Goal: Task Accomplishment & Management: Manage account settings

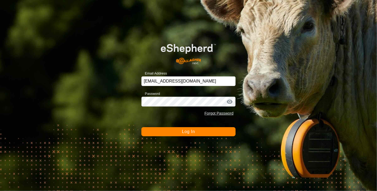
click at [187, 132] on span "Log In" at bounding box center [188, 131] width 13 height 5
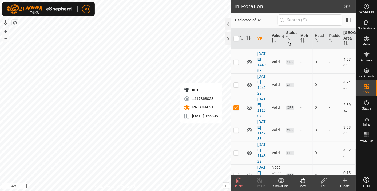
scroll to position [296, 0]
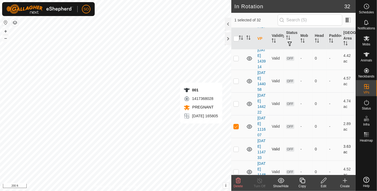
click at [237, 147] on p-checkbox at bounding box center [235, 149] width 5 height 4
checkbox input "true"
click at [234, 169] on p-checkbox at bounding box center [235, 171] width 5 height 4
checkbox input "true"
click at [238, 180] on icon at bounding box center [238, 180] width 6 height 6
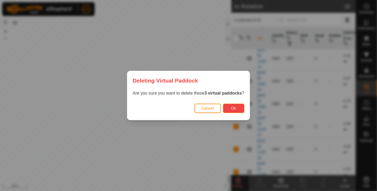
click at [233, 108] on span "Ok" at bounding box center [233, 108] width 5 height 4
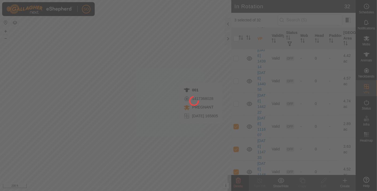
checkbox input "false"
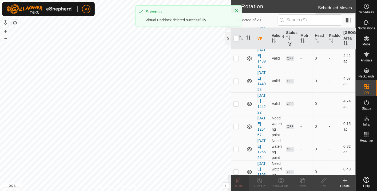
click at [366, 5] on icon at bounding box center [366, 6] width 6 height 6
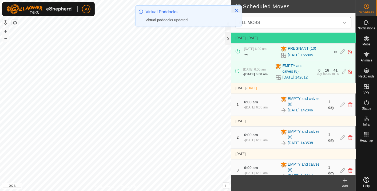
click at [346, 21] on icon "dropdown trigger" at bounding box center [344, 23] width 4 height 4
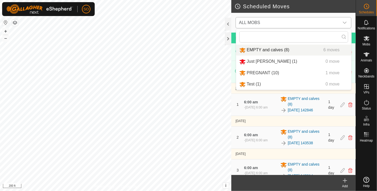
click at [266, 49] on li "EMPTY and calves (8) 6 moves" at bounding box center [293, 50] width 115 height 11
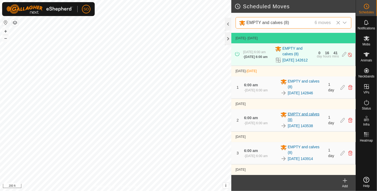
scroll to position [54, 0]
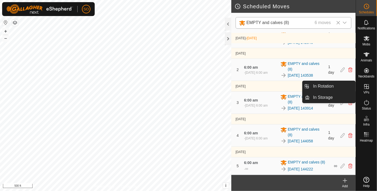
click at [367, 86] on icon at bounding box center [366, 86] width 5 height 5
click at [328, 84] on link "In Rotation" at bounding box center [333, 86] width 46 height 11
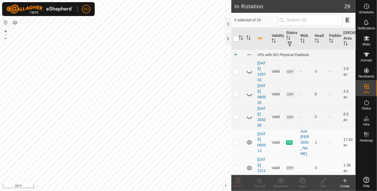
click at [345, 180] on icon at bounding box center [345, 180] width 6 height 6
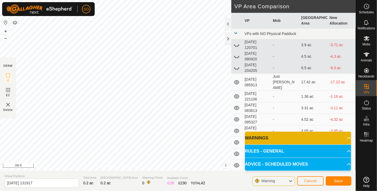
click at [346, 137] on p-accordion-header "WARNINGS" at bounding box center [298, 137] width 106 height 13
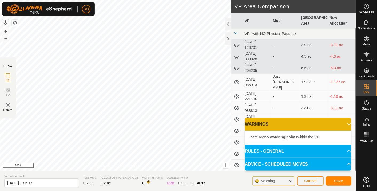
click at [345, 123] on p-accordion-header "WARNINGS" at bounding box center [298, 124] width 106 height 13
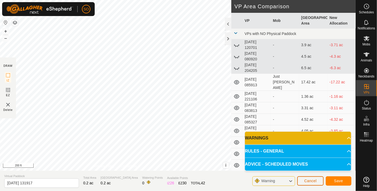
click at [313, 180] on span "Cancel" at bounding box center [310, 180] width 13 height 4
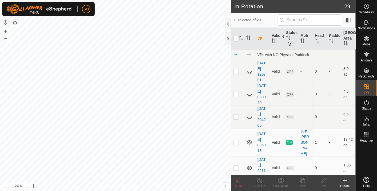
checkbox input "true"
click at [345, 178] on icon at bounding box center [345, 180] width 6 height 6
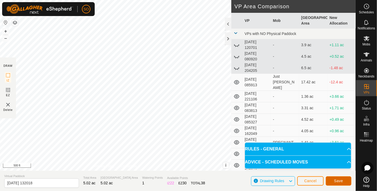
click at [337, 180] on span "Save" at bounding box center [338, 180] width 9 height 4
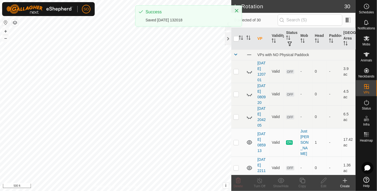
click at [344, 177] on div "Create" at bounding box center [344, 183] width 21 height 16
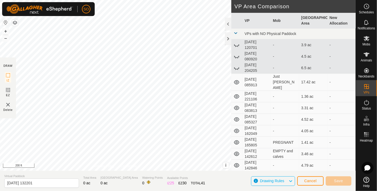
click at [71, 0] on html "SO Schedules Notifications Mobs Animals Neckbands VPs Status Infra Heatmap Help…" at bounding box center [188, 95] width 377 height 191
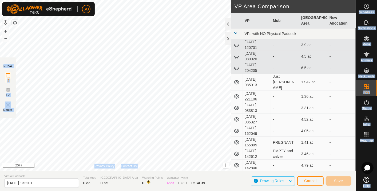
click at [146, 86] on div "SO Schedules Notifications Mobs Animals Neckbands VPs Status Infra Heatmap Help…" at bounding box center [188, 95] width 377 height 191
click at [311, 180] on span "Cancel" at bounding box center [310, 180] width 13 height 4
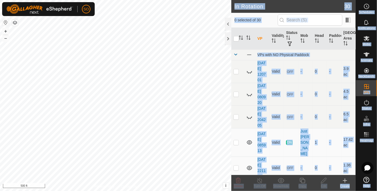
checkbox input "true"
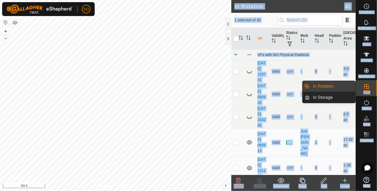
click at [366, 84] on icon at bounding box center [366, 86] width 6 height 6
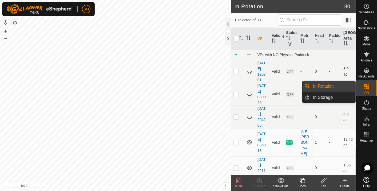
click at [323, 85] on link "In Rotation" at bounding box center [333, 86] width 46 height 11
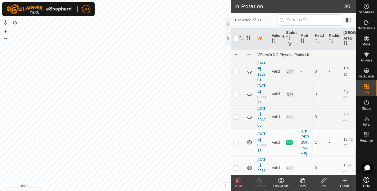
click at [347, 180] on icon at bounding box center [345, 180] width 6 height 6
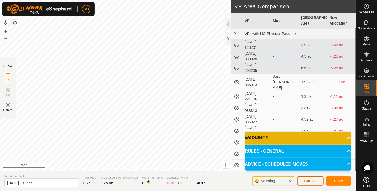
click at [311, 184] on button "Cancel" at bounding box center [310, 180] width 26 height 9
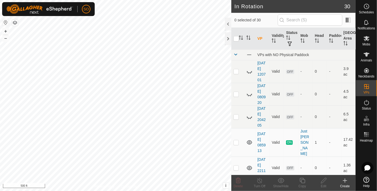
click at [345, 180] on icon at bounding box center [345, 180] width 6 height 6
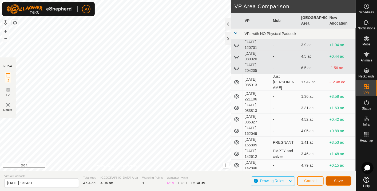
click at [336, 180] on span "Save" at bounding box center [338, 180] width 9 height 4
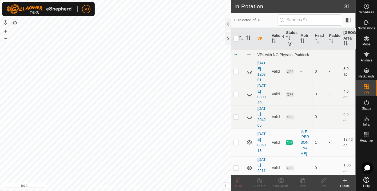
click at [346, 179] on icon at bounding box center [345, 180] width 6 height 6
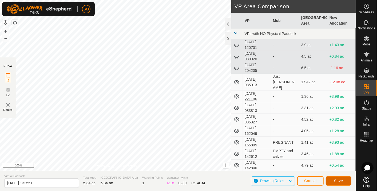
click at [342, 179] on span "Save" at bounding box center [338, 180] width 9 height 4
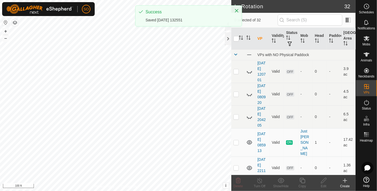
click at [345, 180] on icon at bounding box center [345, 180] width 6 height 6
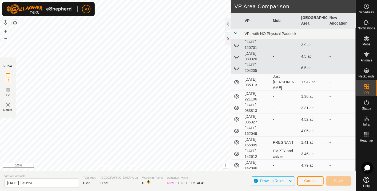
click at [54, 0] on html "SO Schedules Notifications Mobs Animals Neckbands VPs Status Infra Heatmap Help…" at bounding box center [188, 95] width 377 height 191
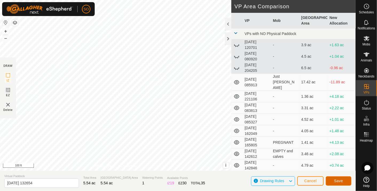
click at [337, 180] on span "Save" at bounding box center [338, 180] width 9 height 4
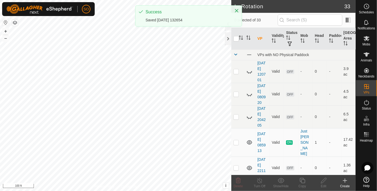
click at [346, 180] on icon at bounding box center [345, 180] width 6 height 6
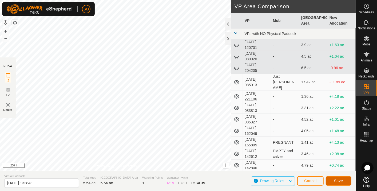
click at [337, 180] on span "Save" at bounding box center [338, 180] width 9 height 4
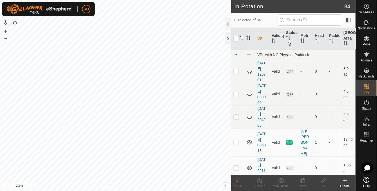
click at [345, 179] on icon at bounding box center [345, 180] width 6 height 6
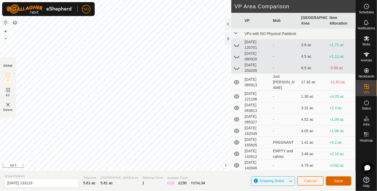
click at [339, 181] on span "Save" at bounding box center [338, 180] width 9 height 4
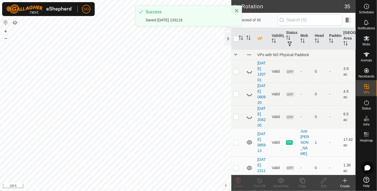
click at [345, 179] on icon at bounding box center [345, 180] width 6 height 6
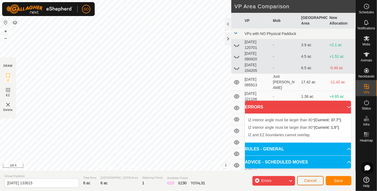
click at [313, 180] on span "Cancel" at bounding box center [310, 180] width 13 height 4
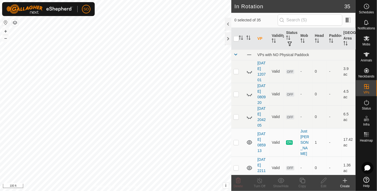
click at [346, 180] on icon at bounding box center [345, 180] width 6 height 6
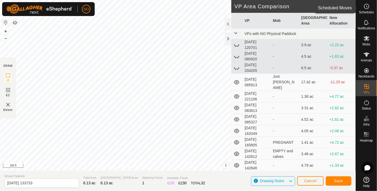
click at [367, 7] on icon at bounding box center [366, 6] width 6 height 6
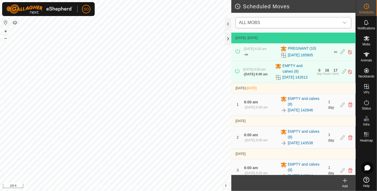
click at [346, 22] on icon "dropdown trigger" at bounding box center [345, 23] width 4 height 2
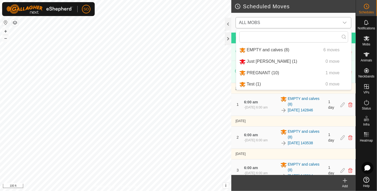
click at [269, 49] on li "EMPTY and calves (8) 6 moves" at bounding box center [293, 50] width 115 height 11
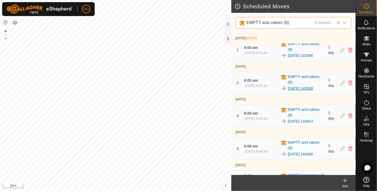
scroll to position [54, 0]
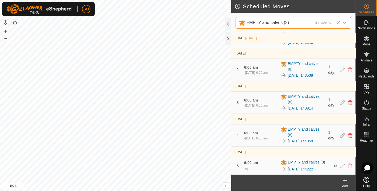
click at [346, 180] on icon at bounding box center [345, 180] width 6 height 6
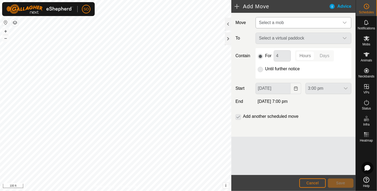
click at [345, 21] on icon "dropdown trigger" at bounding box center [344, 23] width 4 height 4
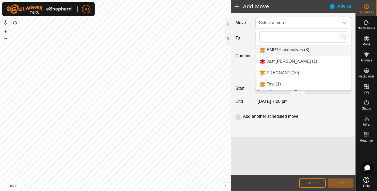
click at [297, 49] on li "EMPTY and calves (8)" at bounding box center [303, 50] width 95 height 11
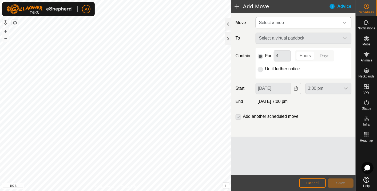
type input "[DATE]"
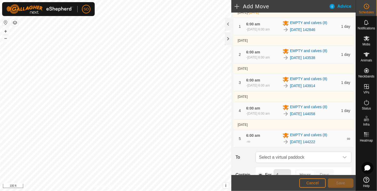
scroll to position [145, 0]
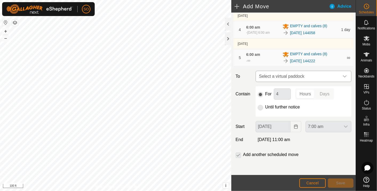
click at [342, 76] on icon "dropdown trigger" at bounding box center [344, 76] width 4 height 4
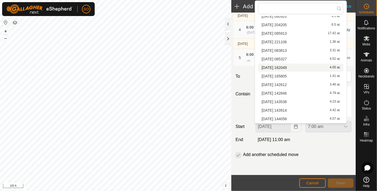
scroll to position [195, 0]
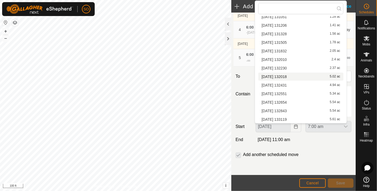
click at [273, 74] on li "[DATE] 132018 5.02 ac" at bounding box center [300, 77] width 85 height 8
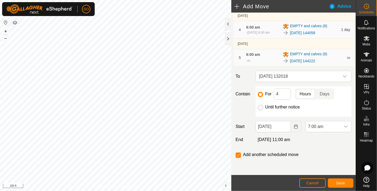
click at [259, 106] on input "Until further notice" at bounding box center [260, 107] width 5 height 5
radio input "true"
checkbox input "false"
click at [294, 127] on icon "Choose Date" at bounding box center [296, 126] width 4 height 4
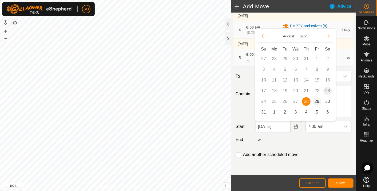
click at [318, 100] on span "29" at bounding box center [317, 101] width 9 height 9
type input "[DATE]"
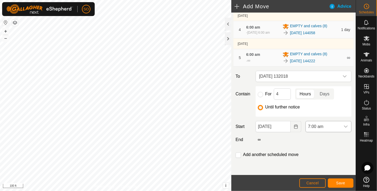
click at [344, 125] on icon "dropdown trigger" at bounding box center [346, 126] width 4 height 4
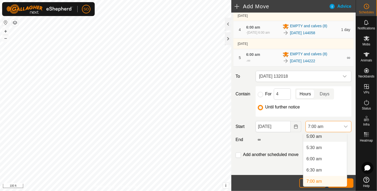
scroll to position [112, 0]
click at [317, 159] on li "6:00 am" at bounding box center [324, 160] width 43 height 11
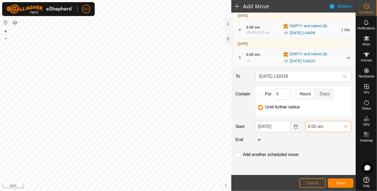
scroll to position [114, 0]
click at [343, 183] on span "Save" at bounding box center [340, 183] width 9 height 4
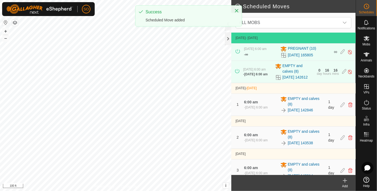
click at [346, 178] on icon at bounding box center [345, 180] width 6 height 6
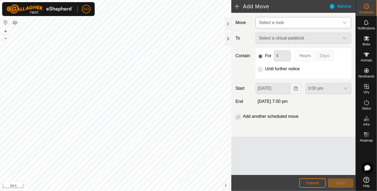
click at [345, 22] on icon "dropdown trigger" at bounding box center [344, 23] width 4 height 4
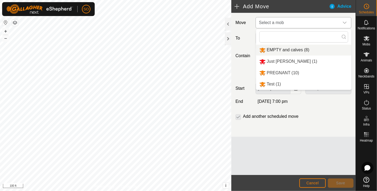
click at [296, 48] on li "EMPTY and calves (8)" at bounding box center [303, 50] width 95 height 11
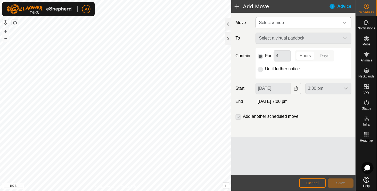
type input "[DATE]"
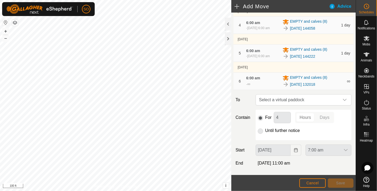
scroll to position [173, 0]
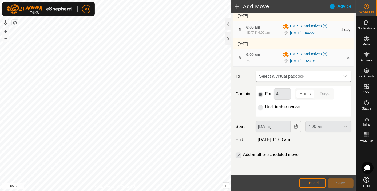
click at [342, 76] on icon "dropdown trigger" at bounding box center [344, 76] width 4 height 4
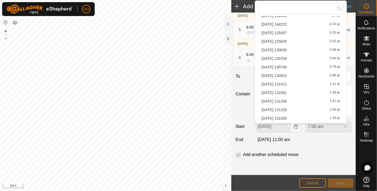
scroll to position [195, 0]
click at [285, 83] on li "[DATE] 132431 4.94 ac" at bounding box center [300, 85] width 85 height 8
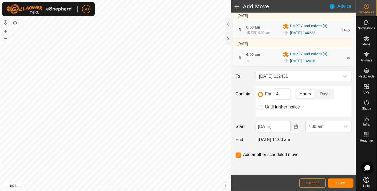
click at [260, 107] on input "Until further notice" at bounding box center [260, 107] width 5 height 5
radio input "true"
checkbox input "false"
click at [295, 127] on icon "Choose Date" at bounding box center [295, 126] width 3 height 4
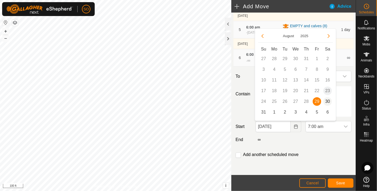
click at [329, 100] on span "30" at bounding box center [327, 101] width 9 height 9
type input "[DATE]"
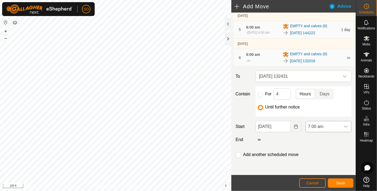
click at [344, 124] on icon "dropdown trigger" at bounding box center [346, 126] width 4 height 4
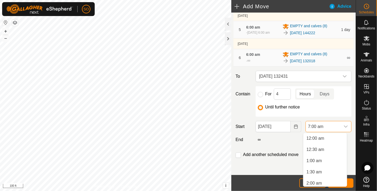
scroll to position [114, 0]
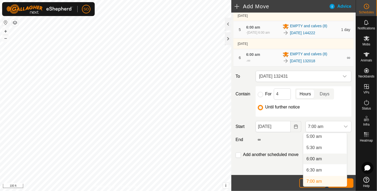
click at [321, 158] on li "6:00 am" at bounding box center [324, 158] width 43 height 11
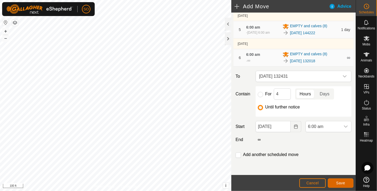
click at [340, 181] on span "Save" at bounding box center [340, 183] width 9 height 4
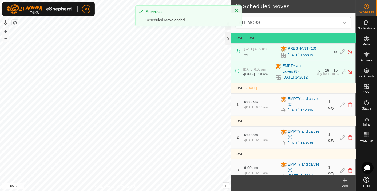
click at [345, 179] on icon at bounding box center [345, 180] width 6 height 6
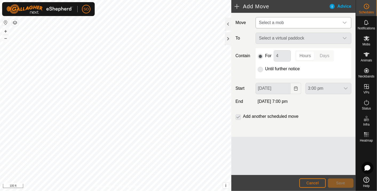
click at [346, 21] on icon "dropdown trigger" at bounding box center [344, 23] width 4 height 4
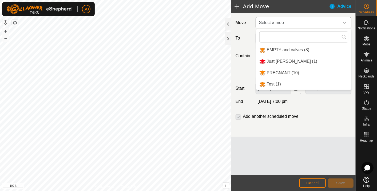
click at [287, 47] on li "EMPTY and calves (8)" at bounding box center [303, 50] width 95 height 11
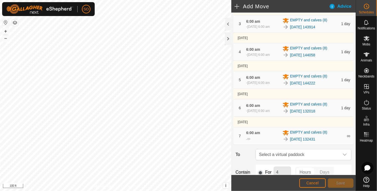
scroll to position [200, 0]
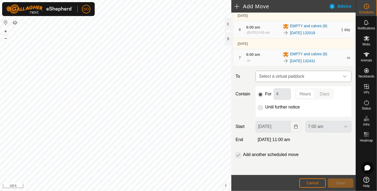
click at [343, 77] on icon "dropdown trigger" at bounding box center [345, 76] width 4 height 2
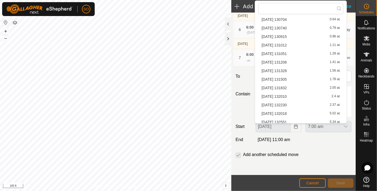
scroll to position [195, 0]
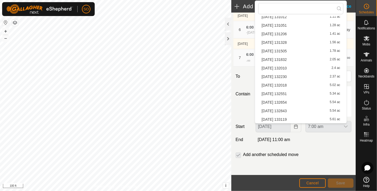
click at [287, 91] on li "[DATE] 132551 5.34 ac" at bounding box center [300, 94] width 85 height 8
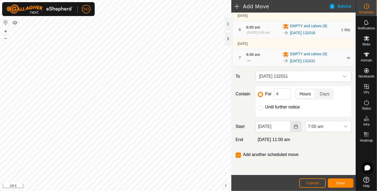
click at [294, 124] on icon "Choose Date" at bounding box center [296, 126] width 4 height 4
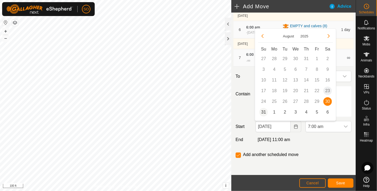
click at [264, 112] on span "31" at bounding box center [263, 112] width 9 height 9
type input "[DATE]"
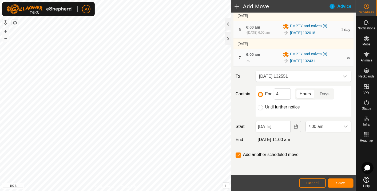
click at [260, 107] on input "Until further notice" at bounding box center [260, 107] width 5 height 5
radio input "true"
checkbox input "false"
click at [344, 126] on icon "dropdown trigger" at bounding box center [346, 126] width 4 height 2
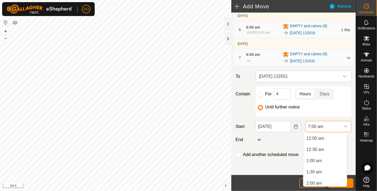
scroll to position [114, 0]
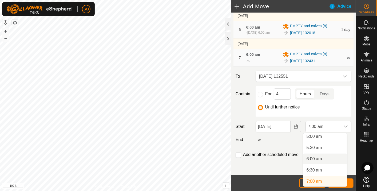
click at [318, 157] on li "6:00 am" at bounding box center [324, 158] width 43 height 11
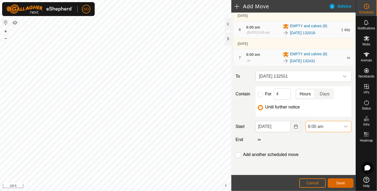
click at [340, 181] on span "Save" at bounding box center [340, 183] width 9 height 4
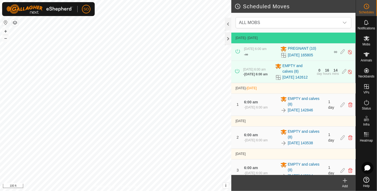
click at [346, 180] on icon at bounding box center [345, 180] width 6 height 6
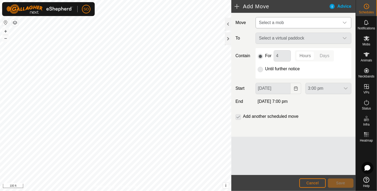
click at [346, 21] on icon "dropdown trigger" at bounding box center [344, 23] width 4 height 4
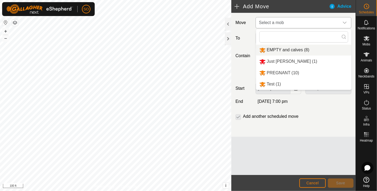
click at [290, 49] on li "EMPTY and calves (8)" at bounding box center [303, 50] width 95 height 11
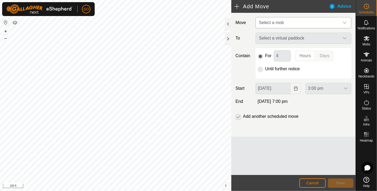
type input "[DATE]"
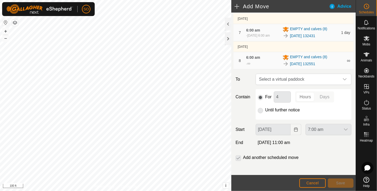
scroll to position [228, 0]
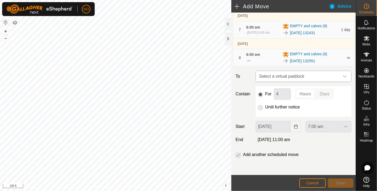
click at [342, 75] on icon "dropdown trigger" at bounding box center [344, 76] width 4 height 4
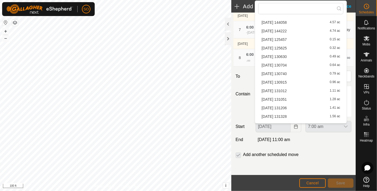
scroll to position [195, 0]
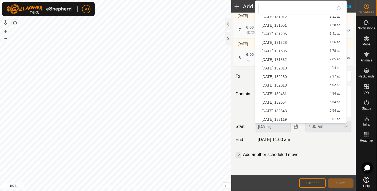
click at [284, 99] on li "[DATE] 132654 5.54 ac" at bounding box center [300, 102] width 85 height 8
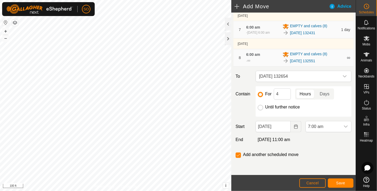
click at [260, 107] on input "Until further notice" at bounding box center [260, 107] width 5 height 5
radio input "true"
checkbox input "false"
click at [294, 126] on icon "Choose Date" at bounding box center [296, 126] width 4 height 4
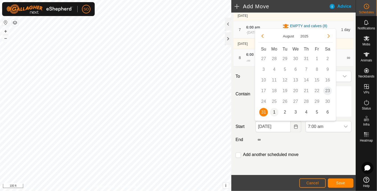
click at [274, 110] on span "1" at bounding box center [274, 112] width 9 height 9
type input "[DATE]"
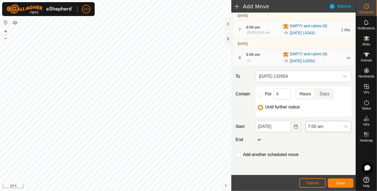
click at [344, 125] on icon "dropdown trigger" at bounding box center [346, 126] width 4 height 4
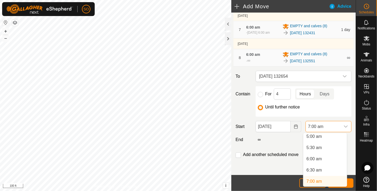
scroll to position [112, 0]
click at [317, 158] on li "6:00 am" at bounding box center [324, 160] width 43 height 11
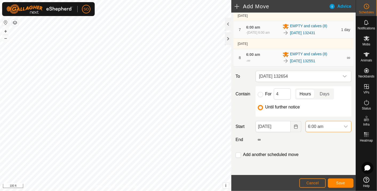
scroll to position [114, 0]
click at [340, 183] on span "Save" at bounding box center [340, 183] width 9 height 4
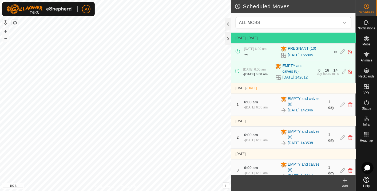
click at [345, 180] on icon at bounding box center [345, 180] width 6 height 6
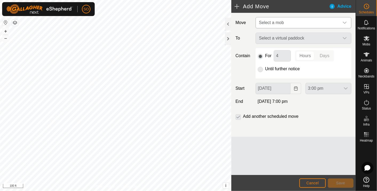
click at [345, 21] on icon "dropdown trigger" at bounding box center [344, 23] width 4 height 4
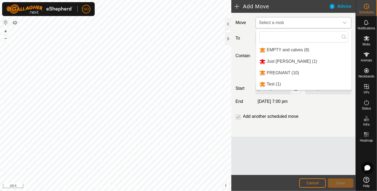
click at [292, 48] on li "EMPTY and calves (8)" at bounding box center [303, 50] width 95 height 11
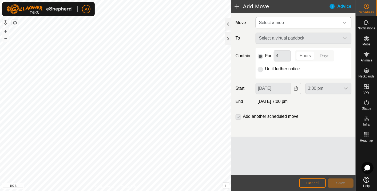
type input "[DATE]"
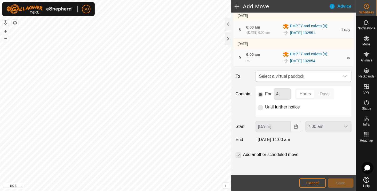
scroll to position [256, 0]
click at [342, 77] on icon "dropdown trigger" at bounding box center [344, 76] width 4 height 4
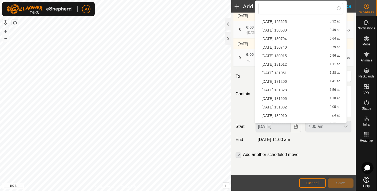
scroll to position [195, 0]
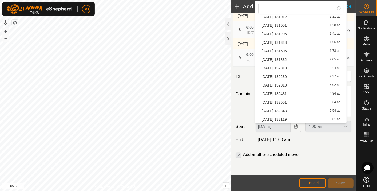
click at [288, 110] on li "[DATE] 132843 5.54 ac" at bounding box center [300, 111] width 85 height 8
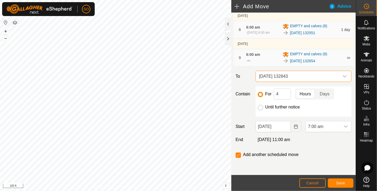
click at [260, 108] on input "Until further notice" at bounding box center [260, 107] width 5 height 5
radio input "true"
checkbox input "false"
click at [294, 126] on icon "Choose Date" at bounding box center [295, 126] width 3 height 4
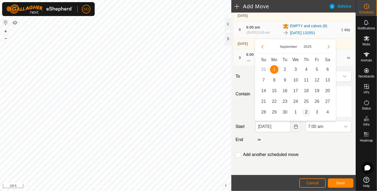
click at [307, 111] on span "2" at bounding box center [306, 112] width 9 height 9
type input "[DATE]"
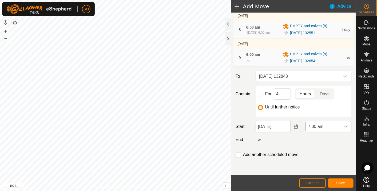
click at [344, 125] on icon "dropdown trigger" at bounding box center [346, 126] width 4 height 4
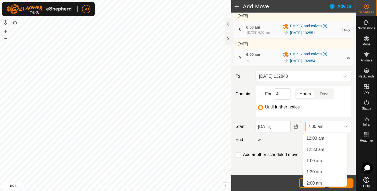
scroll to position [114, 0]
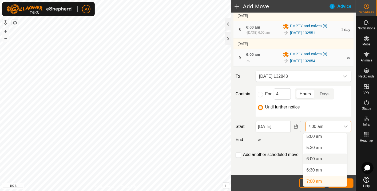
click at [321, 158] on li "6:00 am" at bounding box center [324, 158] width 43 height 11
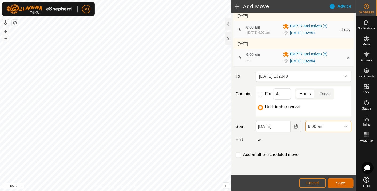
click at [341, 182] on span "Save" at bounding box center [340, 183] width 9 height 4
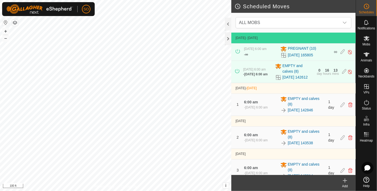
click at [345, 180] on icon at bounding box center [345, 180] width 0 height 4
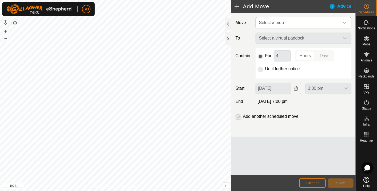
click at [346, 21] on icon "dropdown trigger" at bounding box center [344, 23] width 4 height 4
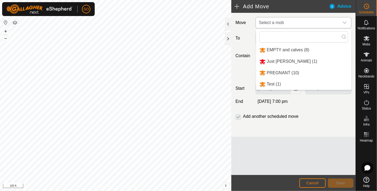
click at [294, 49] on li "EMPTY and calves (8)" at bounding box center [303, 50] width 95 height 11
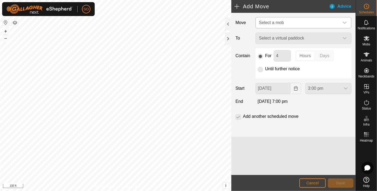
type input "[DATE]"
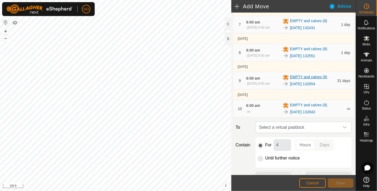
scroll to position [284, 0]
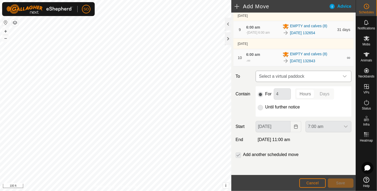
click at [339, 74] on div "dropdown trigger" at bounding box center [344, 76] width 11 height 11
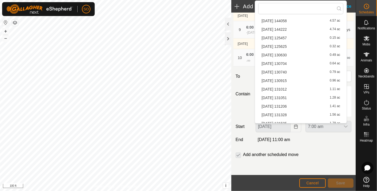
scroll to position [195, 0]
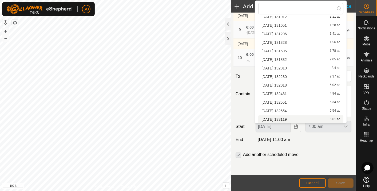
click at [286, 117] on li "[DATE] 133119 5.61 ac" at bounding box center [300, 119] width 85 height 8
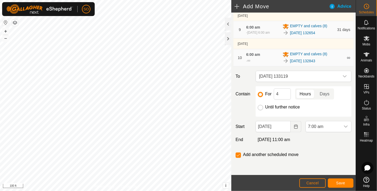
click at [260, 107] on input "Until further notice" at bounding box center [260, 107] width 5 height 5
radio input "true"
checkbox input "false"
click at [294, 126] on icon "Choose Date" at bounding box center [295, 126] width 3 height 4
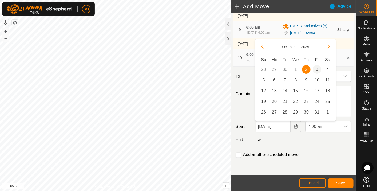
click at [318, 68] on span "3" at bounding box center [317, 69] width 9 height 9
type input "[DATE]"
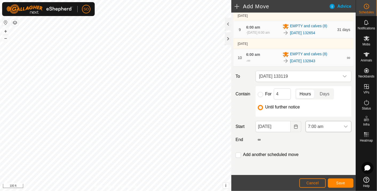
click at [344, 125] on icon "dropdown trigger" at bounding box center [346, 126] width 4 height 4
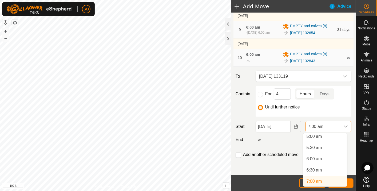
scroll to position [112, 0]
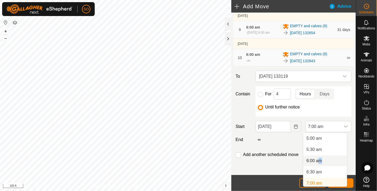
click at [317, 160] on li "6:00 am" at bounding box center [324, 160] width 43 height 11
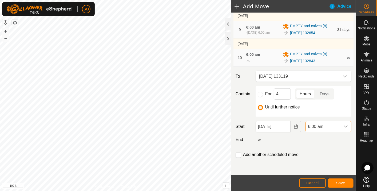
drag, startPoint x: 317, startPoint y: 160, endPoint x: 298, endPoint y: 146, distance: 22.6
click at [339, 179] on button "Save" at bounding box center [341, 182] width 26 height 9
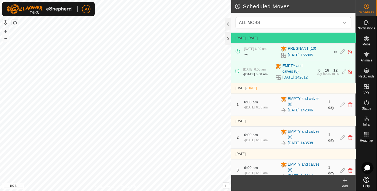
click at [346, 178] on icon at bounding box center [345, 180] width 6 height 6
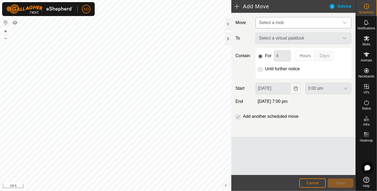
click at [345, 21] on icon "dropdown trigger" at bounding box center [344, 23] width 4 height 4
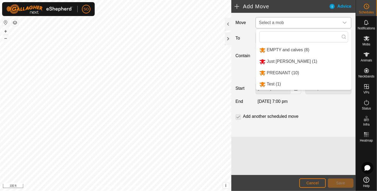
click at [296, 49] on li "EMPTY and calves (8)" at bounding box center [303, 50] width 95 height 11
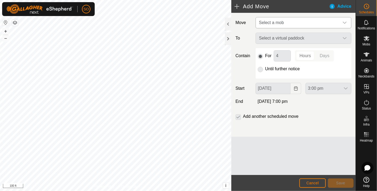
type input "[DATE]"
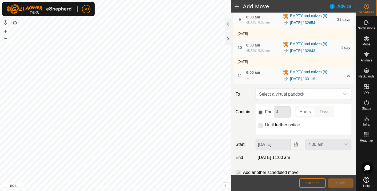
scroll to position [296, 0]
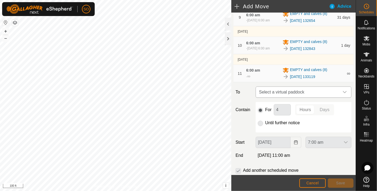
click at [342, 91] on icon "dropdown trigger" at bounding box center [344, 92] width 4 height 4
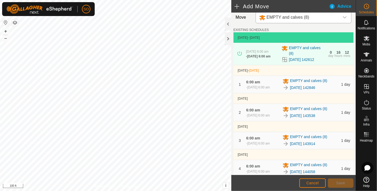
scroll to position [0, 0]
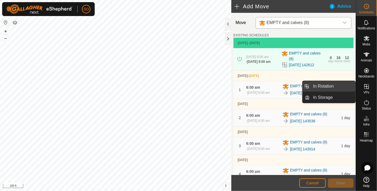
click at [336, 85] on link "In Rotation" at bounding box center [333, 86] width 46 height 11
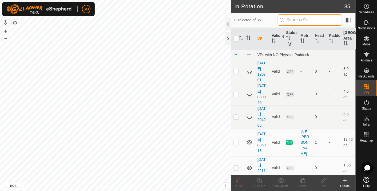
click at [290, 19] on input "text" at bounding box center [310, 19] width 65 height 11
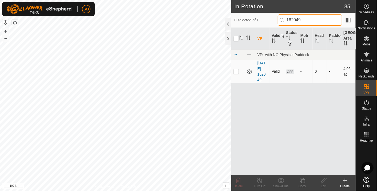
type input "162049"
click at [236, 71] on p-checkbox at bounding box center [235, 71] width 5 height 4
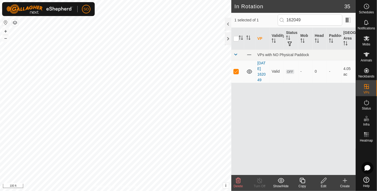
click at [238, 180] on icon at bounding box center [238, 180] width 5 height 5
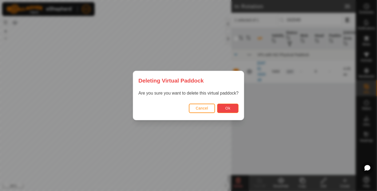
click at [228, 106] on span "Ok" at bounding box center [227, 108] width 5 height 4
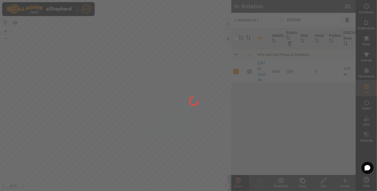
checkbox input "false"
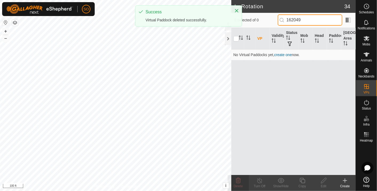
drag, startPoint x: 309, startPoint y: 19, endPoint x: 290, endPoint y: 19, distance: 18.9
click at [290, 19] on input "162049" at bounding box center [310, 19] width 65 height 11
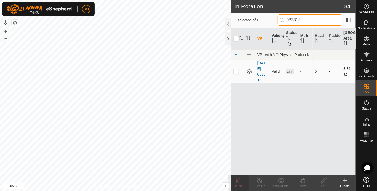
type input "083813"
click at [235, 70] on p-checkbox at bounding box center [235, 71] width 5 height 4
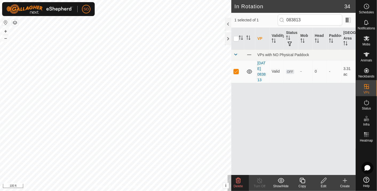
click at [238, 180] on icon at bounding box center [238, 180] width 6 height 6
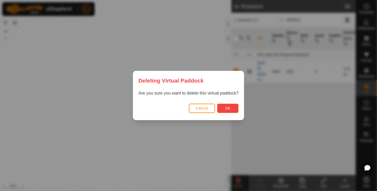
click at [227, 107] on span "Ok" at bounding box center [227, 108] width 5 height 4
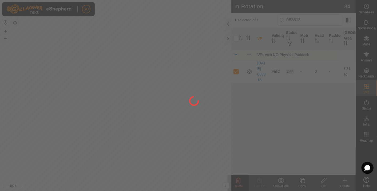
checkbox input "false"
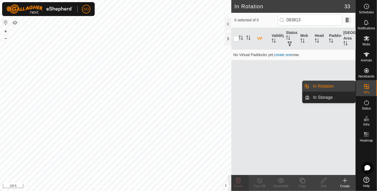
click at [329, 84] on link "In Rotation" at bounding box center [333, 86] width 46 height 11
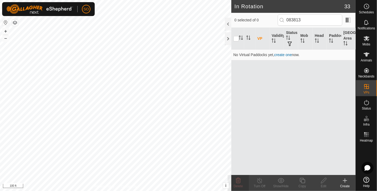
click at [267, 19] on span "0 selected of 0" at bounding box center [255, 20] width 43 height 6
click at [368, 5] on icon at bounding box center [366, 6] width 6 height 6
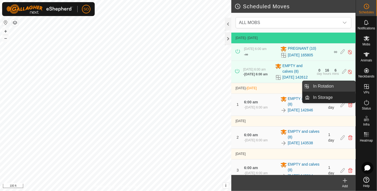
click at [341, 84] on link "In Rotation" at bounding box center [333, 86] width 46 height 11
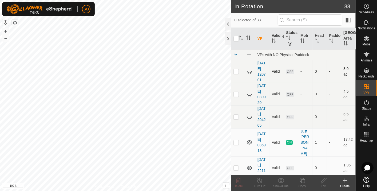
click at [245, 76] on td at bounding box center [249, 71] width 11 height 23
click at [365, 7] on icon at bounding box center [366, 6] width 6 height 6
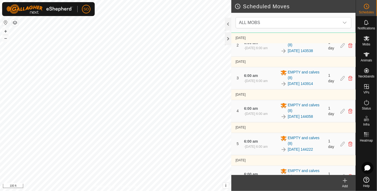
scroll to position [268, 0]
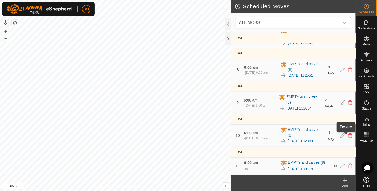
click at [348, 135] on icon at bounding box center [350, 135] width 4 height 5
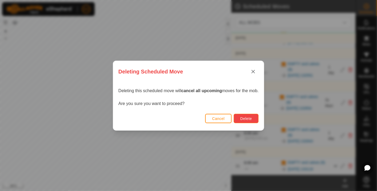
click at [248, 117] on span "Delete" at bounding box center [245, 118] width 11 height 4
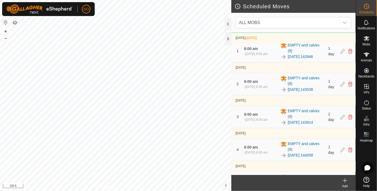
scroll to position [207, 0]
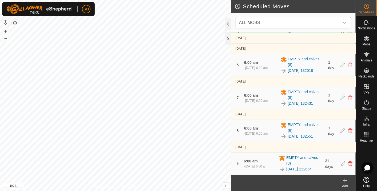
click at [344, 178] on icon at bounding box center [345, 180] width 6 height 6
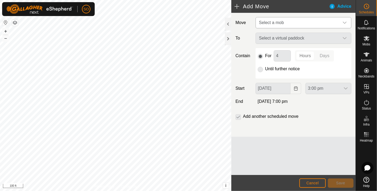
click at [344, 19] on div "dropdown trigger" at bounding box center [344, 22] width 11 height 11
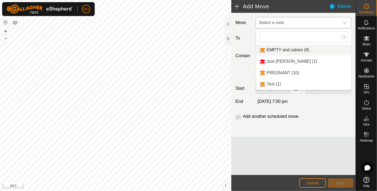
click at [286, 48] on li "EMPTY and calves (8)" at bounding box center [303, 50] width 95 height 11
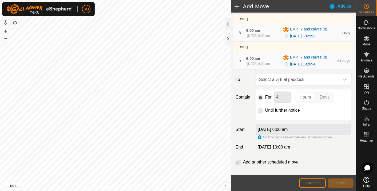
scroll to position [261, 0]
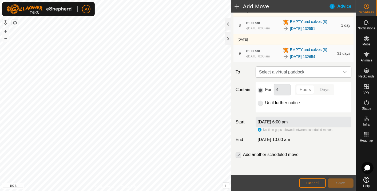
click at [342, 71] on icon "dropdown trigger" at bounding box center [344, 72] width 4 height 4
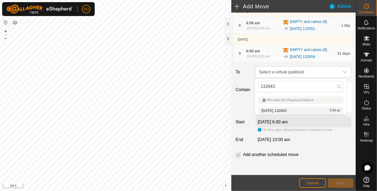
type input "132843"
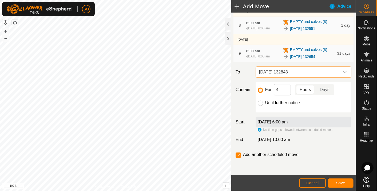
click at [258, 103] on input "Until further notice" at bounding box center [260, 103] width 5 height 5
radio input "true"
checkbox input "false"
click at [337, 181] on span "Save" at bounding box center [340, 183] width 9 height 4
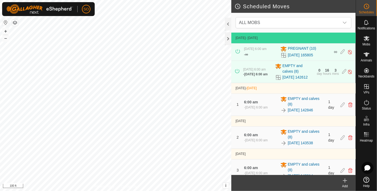
click at [346, 179] on icon at bounding box center [345, 180] width 6 height 6
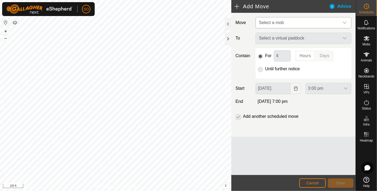
click at [344, 21] on icon "dropdown trigger" at bounding box center [344, 23] width 4 height 4
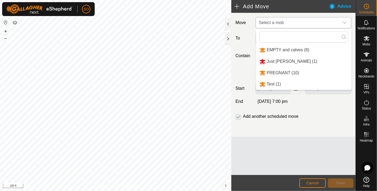
click at [291, 48] on li "EMPTY and calves (8)" at bounding box center [303, 50] width 95 height 11
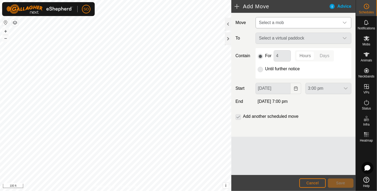
type input "[DATE]"
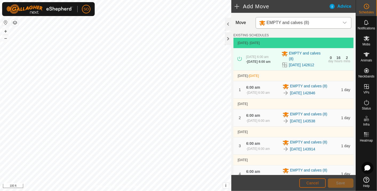
click at [317, 181] on span "Cancel" at bounding box center [312, 183] width 13 height 4
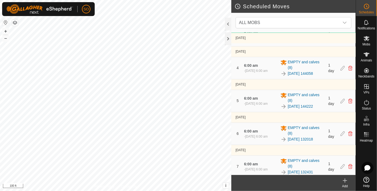
scroll to position [235, 0]
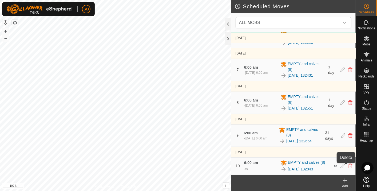
click at [348, 165] on icon at bounding box center [350, 166] width 4 height 5
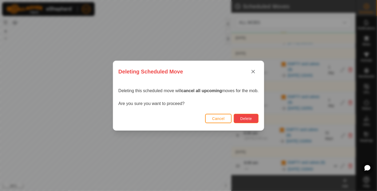
click at [253, 118] on button "Delete" at bounding box center [246, 118] width 25 height 9
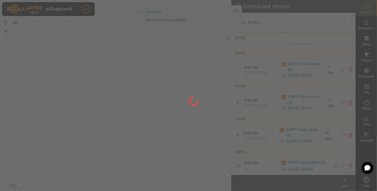
scroll to position [207, 0]
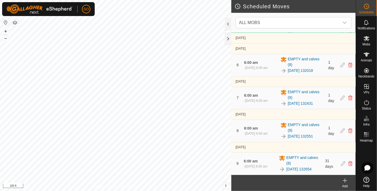
click at [345, 178] on icon at bounding box center [345, 180] width 0 height 4
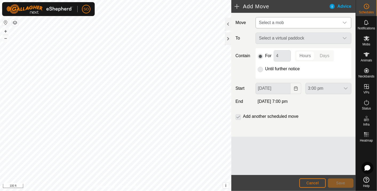
click at [344, 21] on icon "dropdown trigger" at bounding box center [344, 23] width 4 height 4
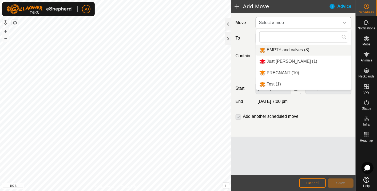
click at [276, 48] on li "EMPTY and calves (8)" at bounding box center [303, 50] width 95 height 11
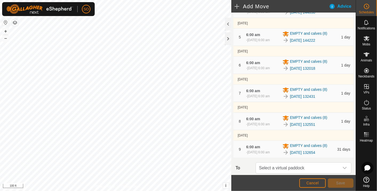
scroll to position [178, 0]
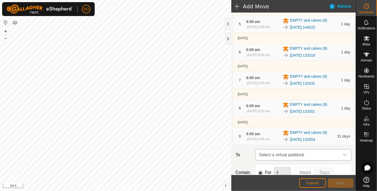
click at [342, 153] on icon "dropdown trigger" at bounding box center [344, 155] width 4 height 4
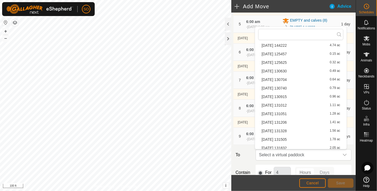
scroll to position [178, 0]
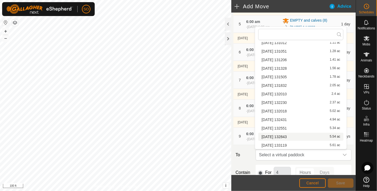
click at [286, 135] on li "[DATE] 132843 5.54 ac" at bounding box center [300, 137] width 85 height 8
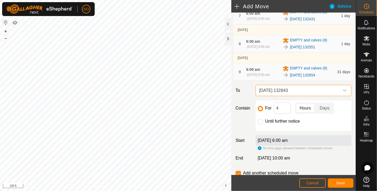
scroll to position [259, 0]
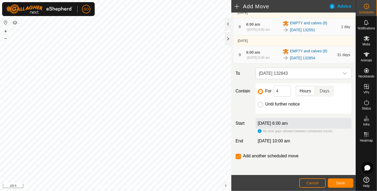
click at [261, 103] on input "Until further notice" at bounding box center [260, 104] width 5 height 5
radio input "true"
checkbox input "false"
click at [266, 122] on label "[DATE] 6:00 am" at bounding box center [273, 123] width 30 height 5
click at [313, 180] on button "Cancel" at bounding box center [312, 182] width 26 height 9
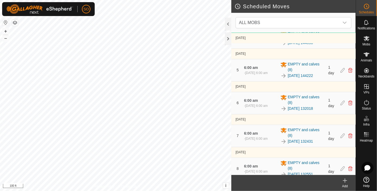
scroll to position [207, 0]
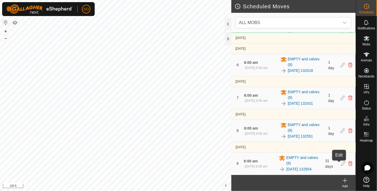
click at [341, 163] on icon at bounding box center [343, 163] width 4 height 5
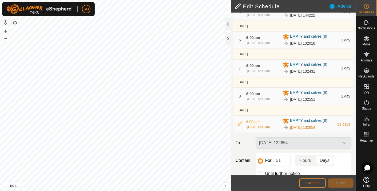
scroll to position [207, 0]
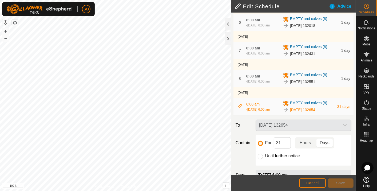
click at [260, 155] on input "Until further notice" at bounding box center [260, 156] width 5 height 5
radio input "true"
click at [280, 144] on input "31" at bounding box center [282, 142] width 17 height 11
type input "3"
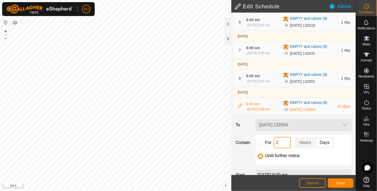
type input "24"
click at [305, 142] on p-togglebutton "Hours" at bounding box center [305, 142] width 21 height 11
click at [260, 142] on input "For" at bounding box center [260, 142] width 5 height 5
radio input "true"
click at [342, 183] on span "Save" at bounding box center [340, 183] width 9 height 4
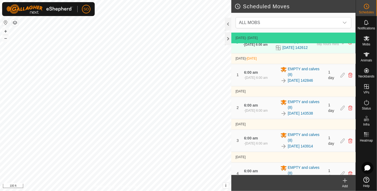
scroll to position [29, 0]
click at [345, 179] on icon at bounding box center [345, 180] width 6 height 6
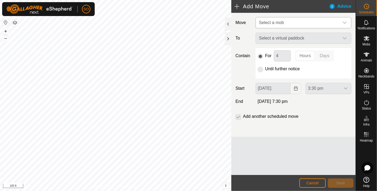
click at [346, 22] on icon "dropdown trigger" at bounding box center [345, 23] width 4 height 2
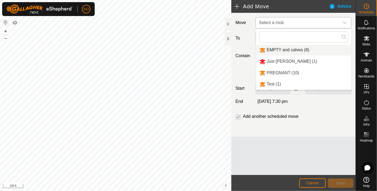
click at [277, 46] on li "EMPTY and calves (8)" at bounding box center [303, 50] width 95 height 11
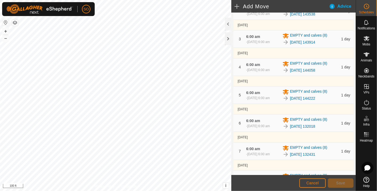
scroll to position [261, 0]
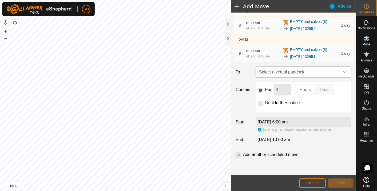
click at [342, 71] on icon "dropdown trigger" at bounding box center [344, 72] width 4 height 4
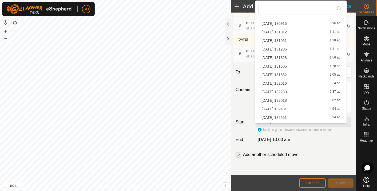
scroll to position [178, 0]
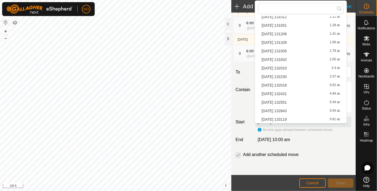
click at [285, 108] on li "[DATE] 132843 5.54 ac" at bounding box center [300, 111] width 85 height 8
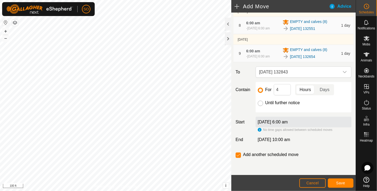
click at [259, 102] on input "Until further notice" at bounding box center [260, 103] width 5 height 5
radio input "true"
checkbox input "false"
click at [338, 182] on span "Save" at bounding box center [340, 183] width 9 height 4
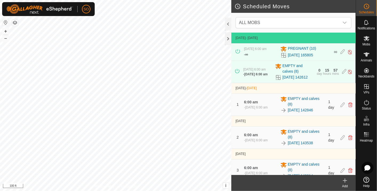
click at [344, 178] on icon at bounding box center [345, 180] width 6 height 6
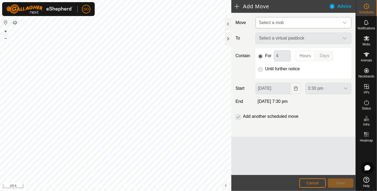
click at [344, 22] on icon "dropdown trigger" at bounding box center [344, 23] width 4 height 4
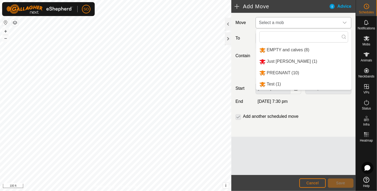
click at [295, 49] on li "EMPTY and calves (8)" at bounding box center [303, 50] width 95 height 11
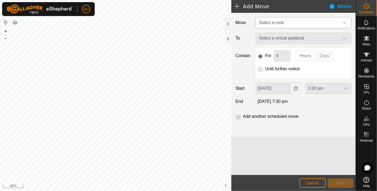
type input "[DATE]"
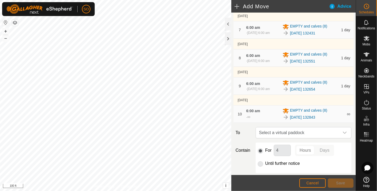
scroll to position [284, 0]
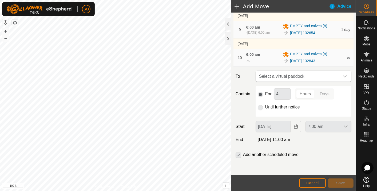
click at [343, 76] on icon "dropdown trigger" at bounding box center [345, 76] width 4 height 2
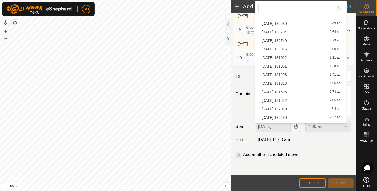
scroll to position [178, 0]
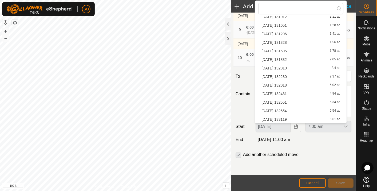
click at [286, 117] on li "[DATE] 133119 5.61 ac" at bounding box center [300, 119] width 85 height 8
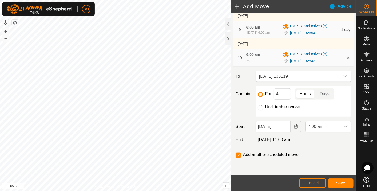
click at [258, 107] on input "Until further notice" at bounding box center [260, 107] width 5 height 5
radio input "true"
checkbox input "false"
click at [294, 126] on icon "Choose Date" at bounding box center [295, 126] width 3 height 4
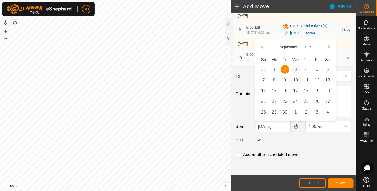
click at [296, 69] on span "3" at bounding box center [295, 69] width 9 height 9
type input "[DATE]"
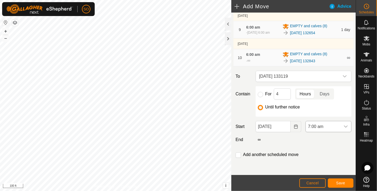
click at [344, 124] on icon "dropdown trigger" at bounding box center [346, 126] width 4 height 4
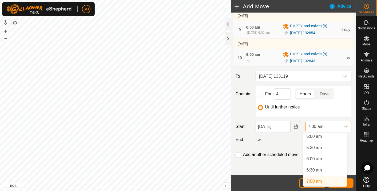
scroll to position [112, 0]
click at [318, 158] on li "6:00 am" at bounding box center [324, 160] width 43 height 11
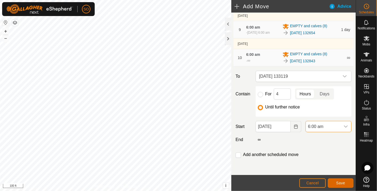
click at [340, 181] on span "Save" at bounding box center [340, 183] width 9 height 4
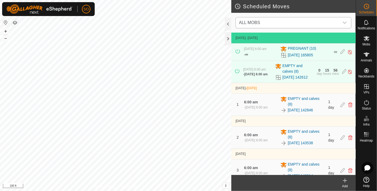
click at [344, 21] on icon "dropdown trigger" at bounding box center [344, 23] width 4 height 4
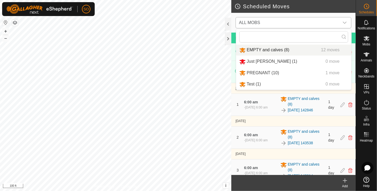
click at [257, 46] on li "EMPTY and calves (8) 12 moves" at bounding box center [293, 50] width 115 height 11
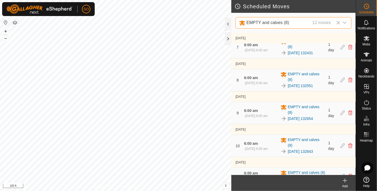
scroll to position [251, 0]
